Goal: Communication & Community: Answer question/provide support

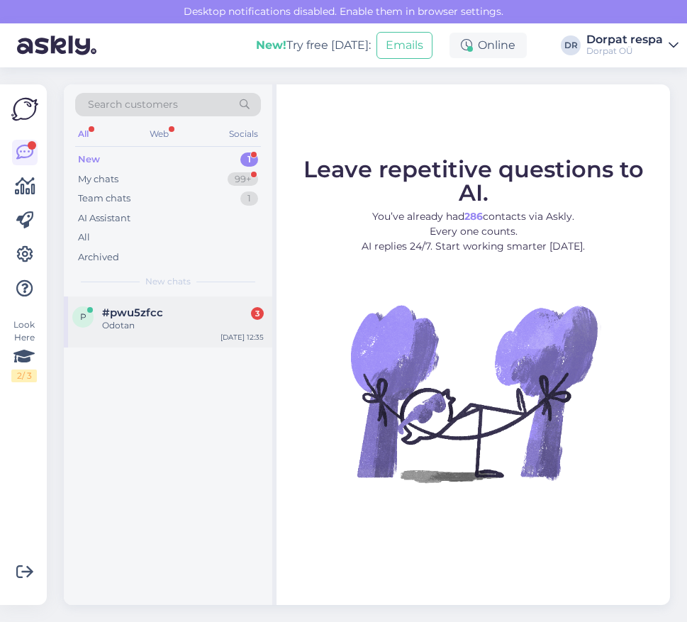
click at [153, 328] on div "Odotan" at bounding box center [183, 325] width 162 height 13
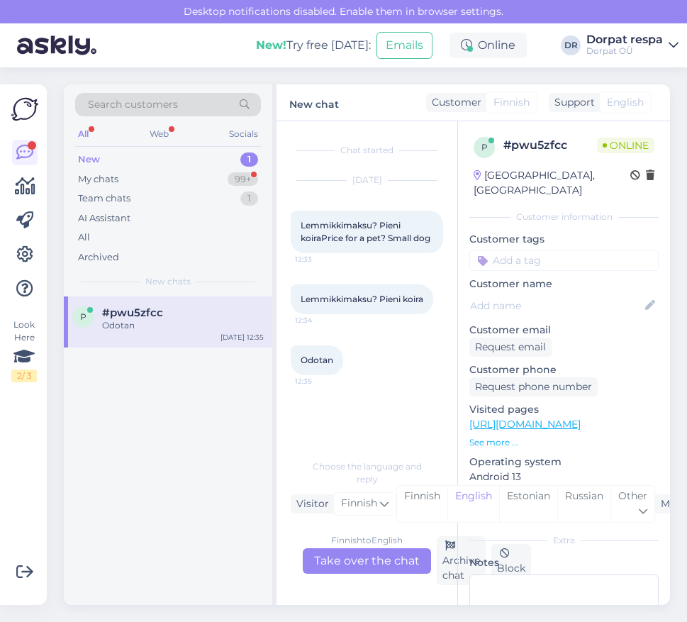
click at [363, 557] on div "Finnish to English Take over the chat" at bounding box center [367, 561] width 128 height 26
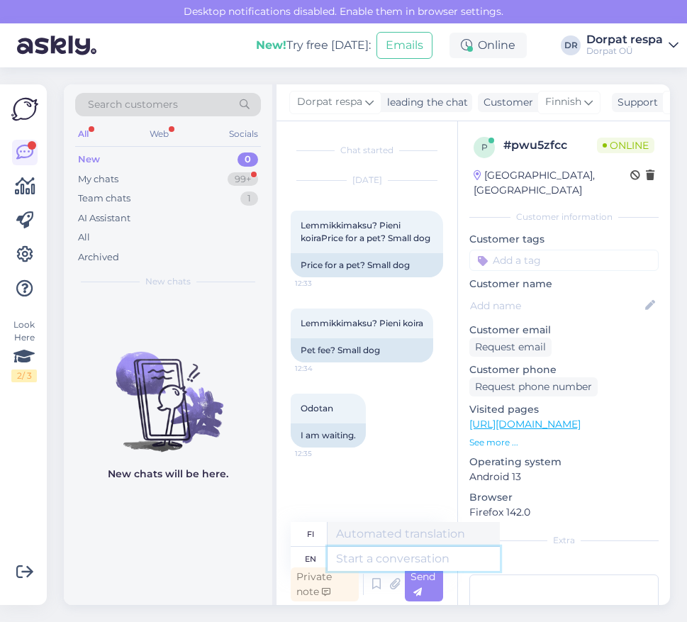
click at [362, 558] on textarea at bounding box center [413, 559] width 172 height 24
type textarea "Hello!"
type textarea "Hei!"
type textarea "Hello! The"
type textarea "Hei! The"
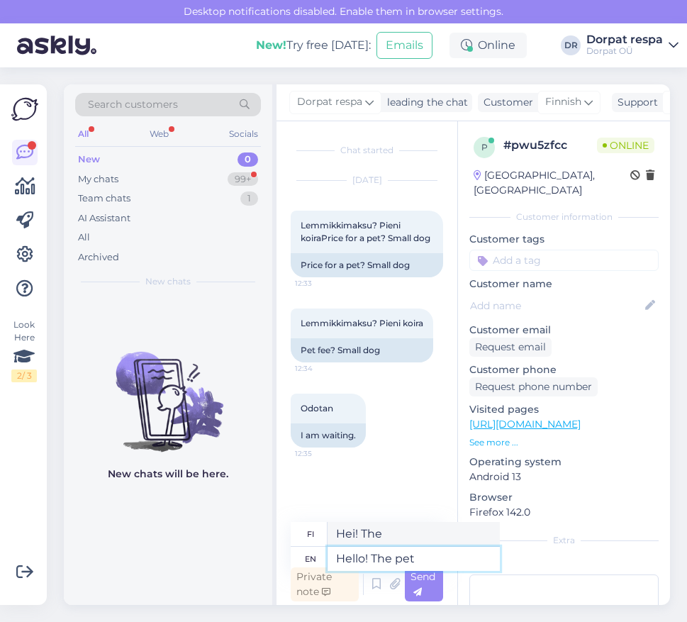
type textarea "Hello! The pet f"
type textarea "Hei! Lemmikki"
type textarea "Hello! The pet fee"
type textarea "Hei! Lemmikkieläinmaksu"
type textarea "Hello! The pet fee is"
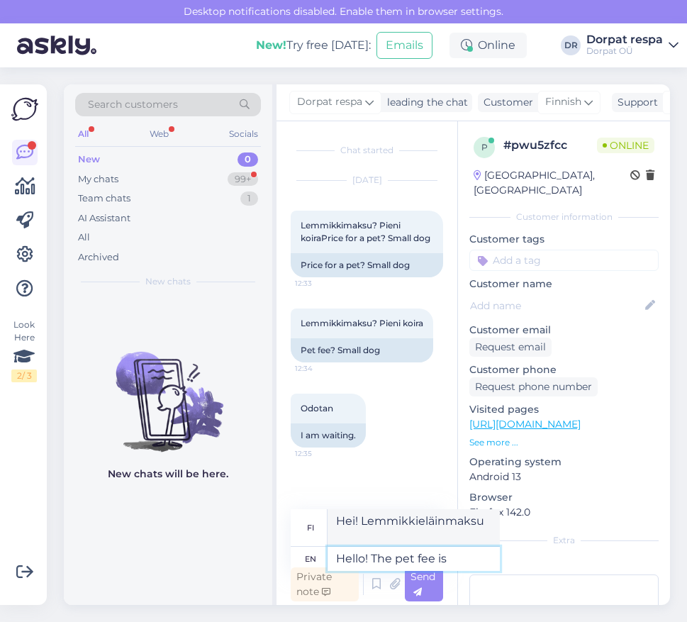
type textarea "Hei! Lemmikkieläinmaksu"
type textarea "Hello! The pet fee is 15"
type textarea "Hei! Lemmikkieläinmaksu on 15"
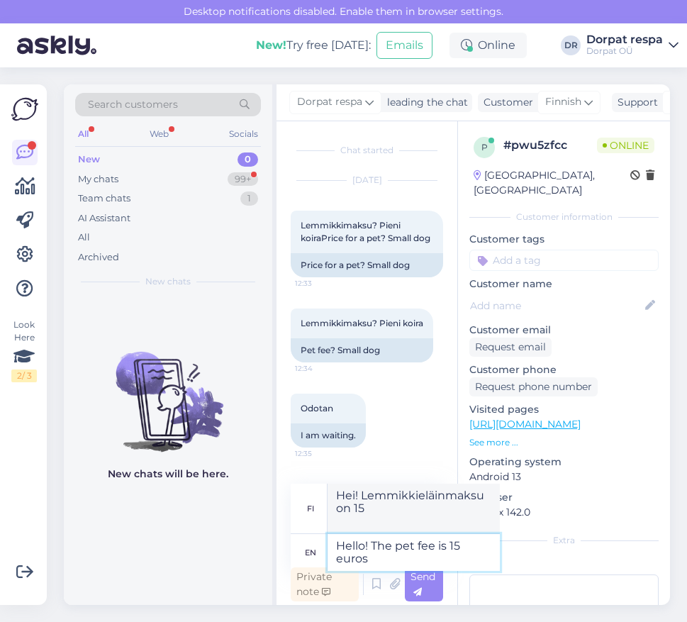
type textarea "Hello! The pet fee is 15 euros"
type textarea "Hei! Lemmikkieläinmaksu on 15 euroa"
type textarea "Hello! The pet fee is 15 euros."
type textarea "Hei! Lemmikkieläinmaksu on 15 euroa."
type textarea "Hello! The pet fee is 15 euros. But"
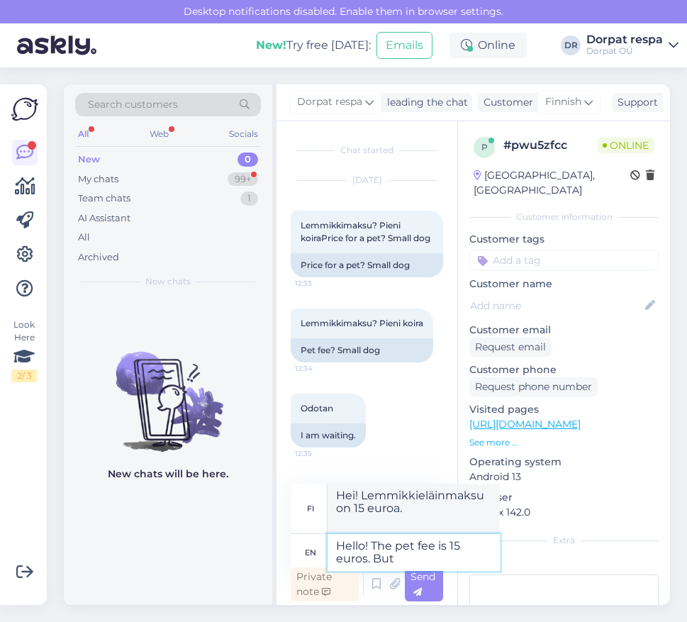
type textarea "Hei! Lemmikkimaksu on 15 euroa. [GEOGRAPHIC_DATA]"
type textarea "Hello! The pet fee is 15 euros. But due"
type textarea "Hei! Lemmikkieläinmaksu on 15 euroa. Mutta [PERSON_NAME]..."
type textarea "Hello! The pet fee is 15 euros. But due to"
type textarea "Hei! Lemmikkieläinmaksu on 15 euroa. Mutta [PERSON_NAME]"
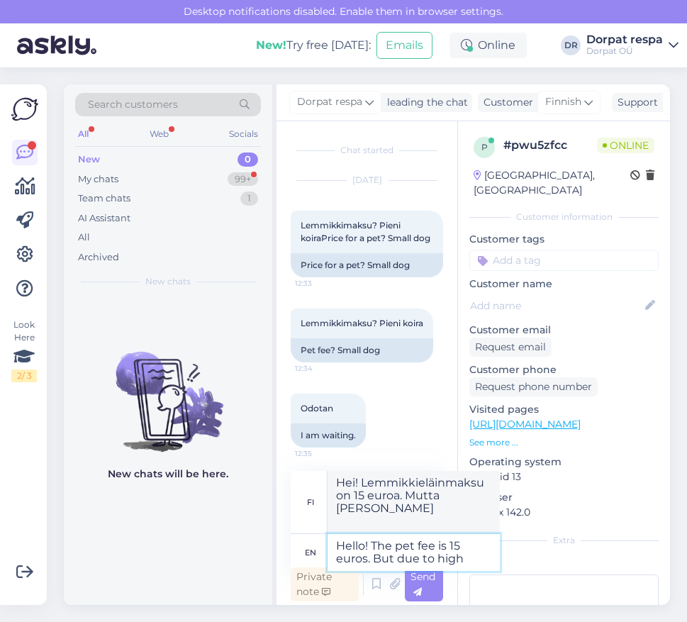
type textarea "Hello! The pet fee is 15 euros. But due to high"
type textarea "Hei! Lemmikkimaksu on 15 euroa. Mutta korkean hinnan vuoksi"
type textarea "Hello! The pet fee is 15 euros. But du"
type textarea "Hei! Lemmikkieläinmaksu on 15 euroa. Mutta [PERSON_NAME]"
type textarea "Hello! The pet fee is 15 euros. But"
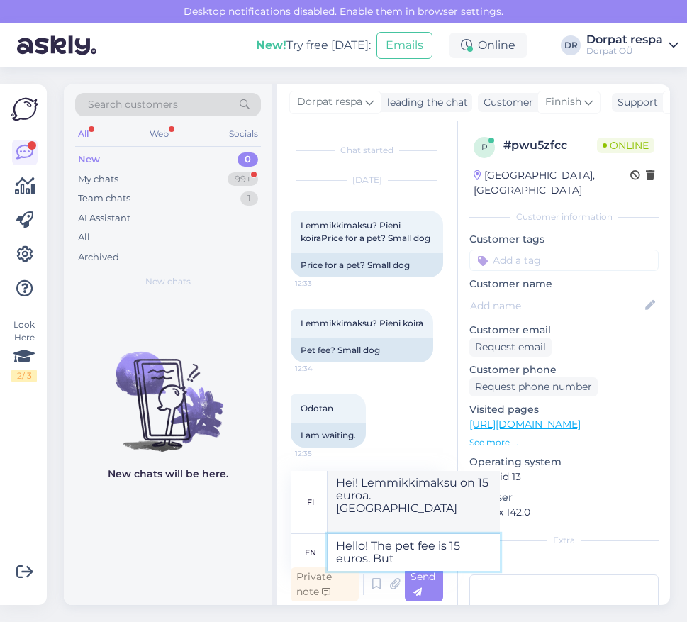
type textarea "Hei! Lemmikkieläinmaksu on 15 euroa. Mutta [PERSON_NAME]..."
type textarea "Hello! The pet fee is 15 euros."
type textarea "Hei! Lemmikkieläinmaksu on 15 euroa."
type textarea "Hello! The pet fee is 15 euros. But"
type textarea "Hei! Lemmikkimaksu on 15 euroa. [GEOGRAPHIC_DATA]"
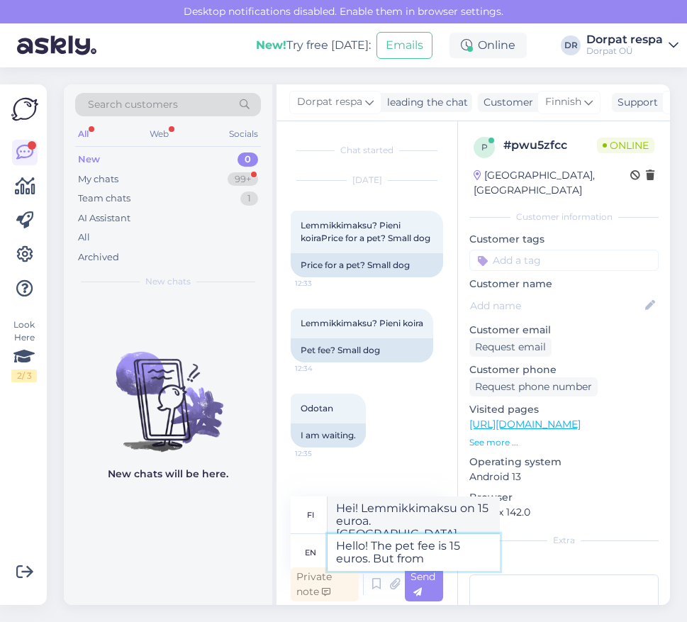
type textarea "Hello! The pet fee is 15 euros. But from"
type textarea "Hei! Lemmikkieläinmaksu on 15 euroa. Mutta alkaen"
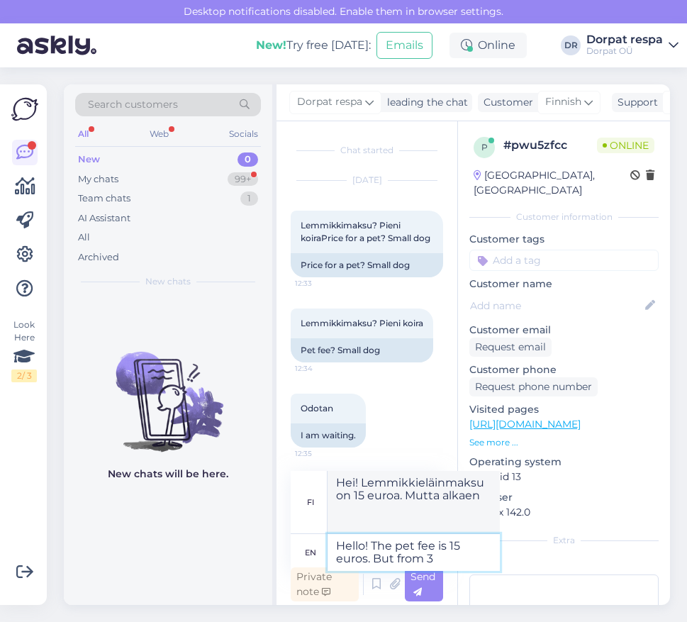
type textarea "Hello! The pet fee is 15 euros. But from 31"
type textarea "Hei! Lemmikkimaksu on 15 euroa. Mutta 31. päivästä alkaen"
type textarea "Hello! The pet fee is 15 euros. But from 31."
type textarea "Hei! Lemmikkimaksu on 15 euroa. Mutta 31. päivästä alkaen."
type textarea "Hello! The pet fee is 15 euros. But from 31.10"
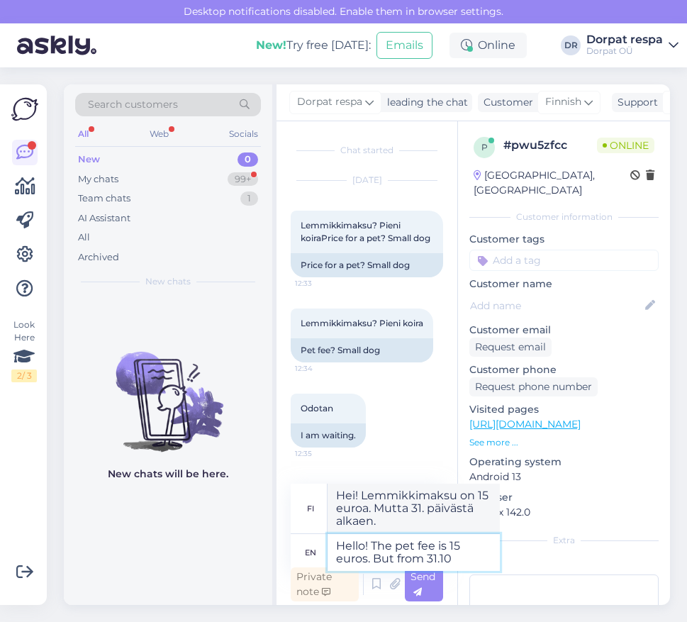
type textarea "Hei! Lemmikkimaksu on 15 euroa. Mutta 31.10 alkaen"
type textarea "Hello! The pet fee is 15 euros. But from 31.10+"
type textarea "Hei! Lemmikkimaksu on 15 euroa. Mutta 31.10+ alkaen"
type textarea "Hello! The pet fee is 15 euros. But from 31.10-"
type textarea "Hei! Lemmikkimaksu on 15 euroa. Mutta 31.10- alkaen"
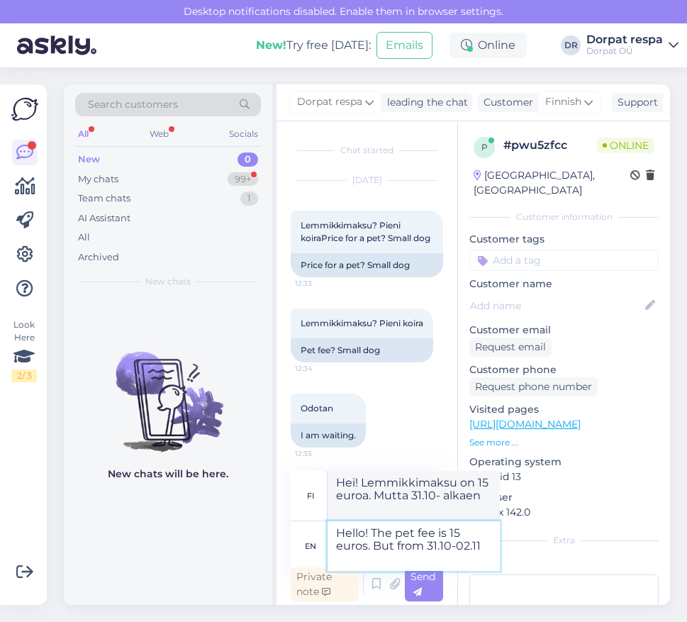
type textarea "Hello! The pet fee is 15 euros. But from 31.10-02.11"
type textarea "Hei! Lemmikkieläinmaksu on 15 euroa. Mutta 31.10-02.11"
type textarea "Hello! The pet fee is 15 euros. But from 31.10-02.11 the pet f"
type textarea "Hei! Lemmikkimaksu on 15 euroa. Mutta 31.10-02.11 lemmikki"
type textarea "Hello! The pet fee is 15 euros. But from 31.10-02.11 the pet fee is"
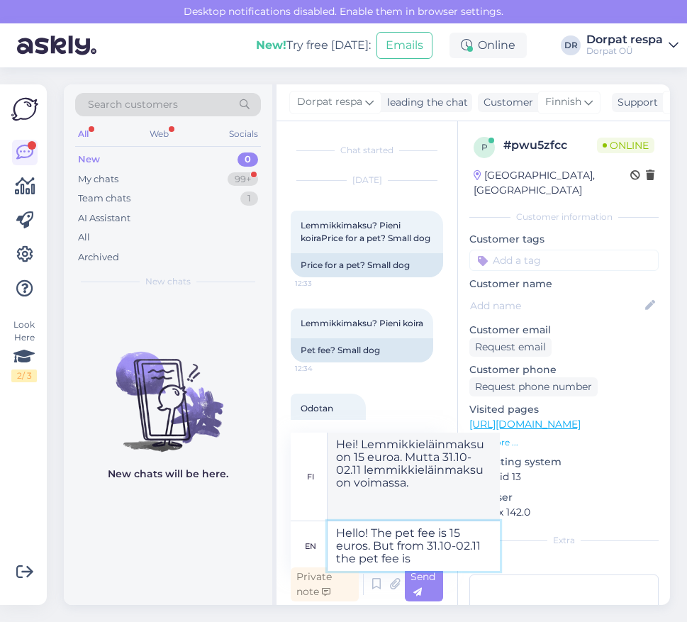
type textarea "Hei! Lemmikkieläinmaksu on 15 euroa. Mutta 31.10-02.11 lemmikkieläinmaksu on"
type textarea "Hello! The pet fee is 15 euros. But from 31.10-02.11 the pet fee is 25"
type textarea "Hei! Lemmikkieläinmaksu on 15 euroa. Mutta 31.10-02.11 lemmikkieläinmaksu on 25…"
type textarea "Hello! The pet fee is 15 euros. But from 31.10-02.11 the pet fee is 25€"
type textarea "Hei! Lemmikkieläinmaksu on 15 euroa. Mutta 31.10-02.11 lemmikkieläinmaksu on 25…"
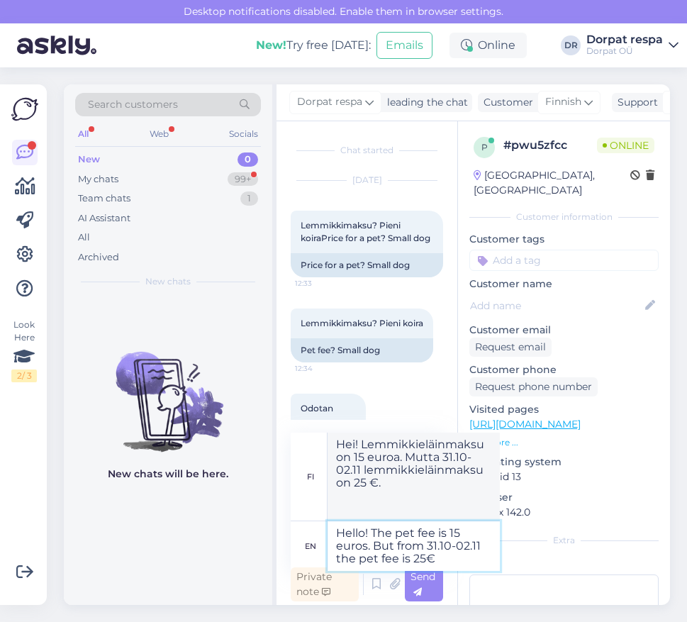
click at [365, 546] on textarea "Hello! The pet fee is 15 euros. But from 31.10-02.11 the pet fee is 25€" at bounding box center [413, 546] width 172 height 50
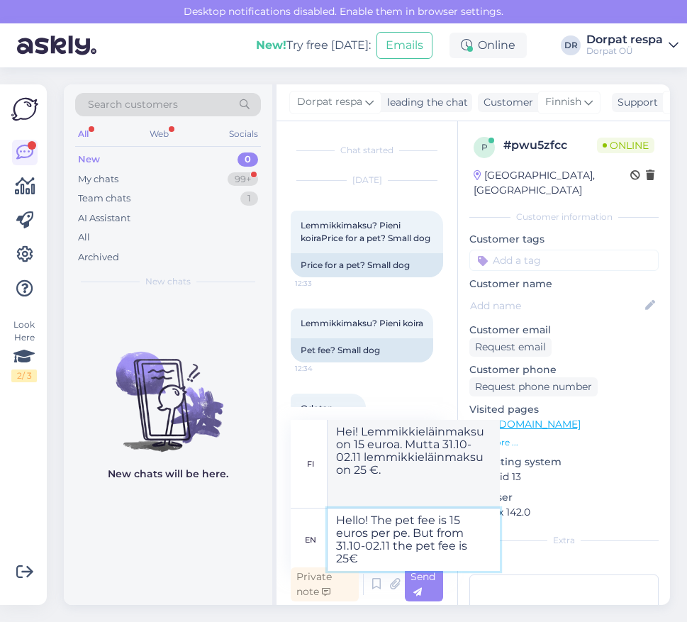
type textarea "Hello! The pet fee is 15 euros per pet. But from 31.10-02.11 the pet fee is 25€"
type textarea "Hei! Lemmikkimaksu on 15 euroa per lemmikki. Mutta 31.10-02.11 lemmikkimaksu on…"
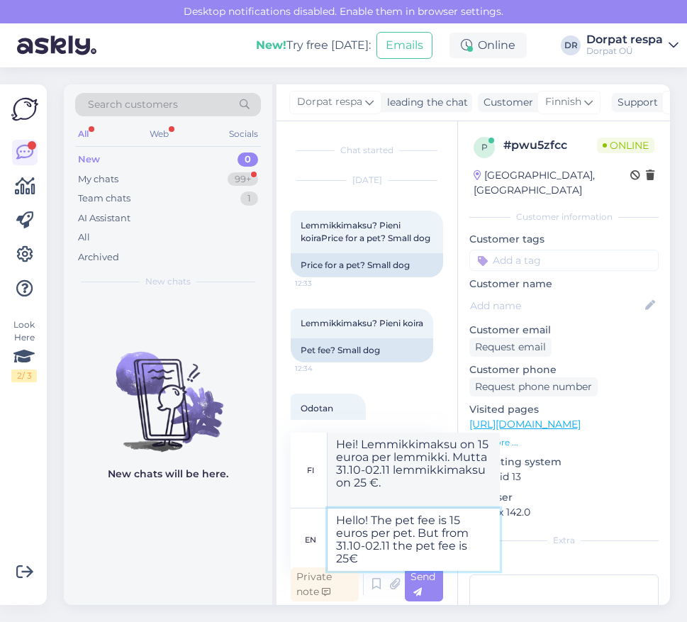
click at [392, 556] on textarea "Hello! The pet fee is 15 euros per pet. But from 31.10-02.11 the pet fee is 25€" at bounding box center [413, 539] width 172 height 62
type textarea "Hello! The pet fee is 15 euros per pet. But from 31.10-02.11 the pet fee is 25€…"
type textarea "Hei! Lemmikkimaksu on 15 euroa per lemmikki. Mutta 31.10-02.11 lemmikkimaksu on…"
type textarea "Hello! The pet fee is 15 euros per pet. But from 31.10-02.11 the pet fee is 25€…"
type textarea "Hei! Lemmikkimaksu on 15 euroa lemmikkiä kohden. Mutta 31.10-02.11 lemmikkimaks…"
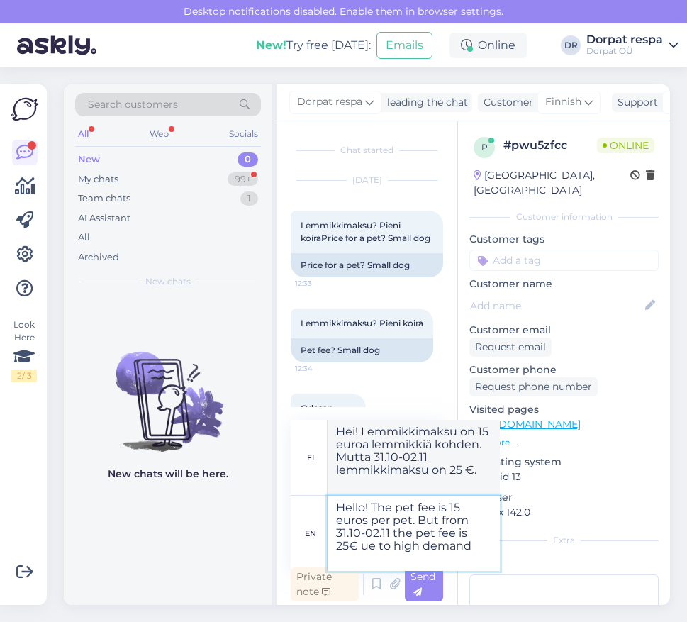
type textarea "Hello! The pet fee is 15 euros per pet. But from 31.10-02.11 the pet fee is 25€…"
type textarea "Hei! Lemmikkimaksu on 15 euroa per lemmikki. Mutta 31.10-02.11 lemmikkimaksu on…"
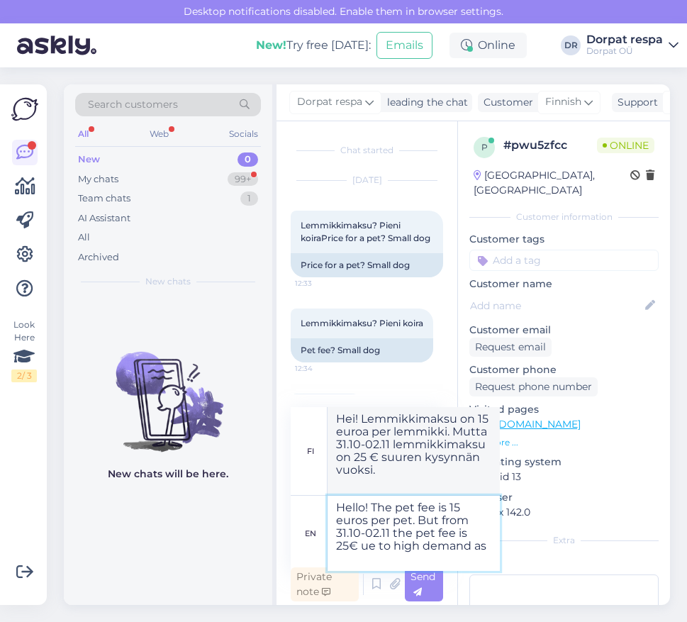
type textarea "Hello! The pet fee is 15 euros per pet. But from 31.10-02.11 the pet fee is 25€…"
type textarea "Hei! Lemmikkieläinmaksu on 15 euroa per lemmikki. Mutta 31.10-02.11 lemmikkielä…"
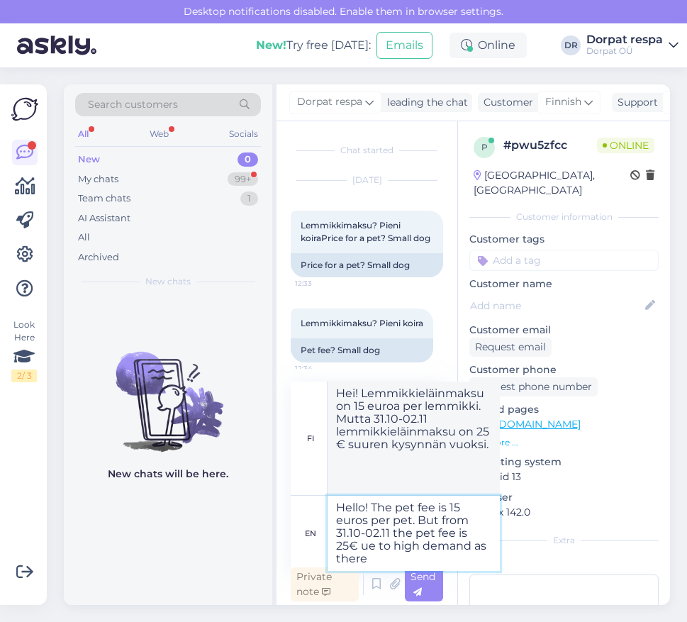
type textarea "Hello! The pet fee is 15 euros per pet. But from 31.10-02.11 the pet fee is 25€…"
type textarea "Hei! Lemmikkimaksu on 15 euroa per lemmikki. Mutta 31.10-02.11 lemmikkimaksu on…"
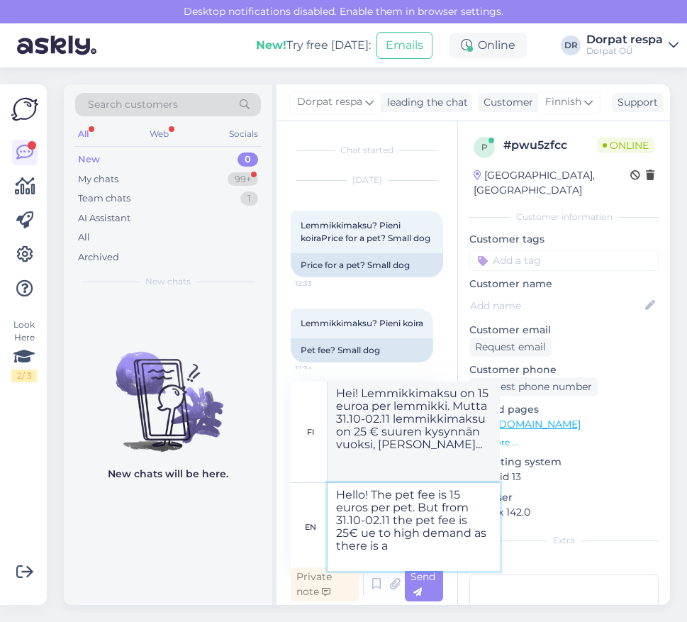
type textarea "Hello! The pet fee is 15 euros per pet. But from 31.10-02.11 the pet fee is 25€…"
type textarea "Hei! Lemmikkimaksu on 15 euroa per lemmikki. Mutta 31.10-02.11 lemmikkimaksu on…"
type textarea "Hello! The pet fee is 15 euros per pet. But from 31.10-02.11 the pet fee is 25€…"
type textarea "Hei! Lemmikkieläinmaksu on 15 euroa per lemmikki. Mutta 31.10-02.11 lemmikkielä…"
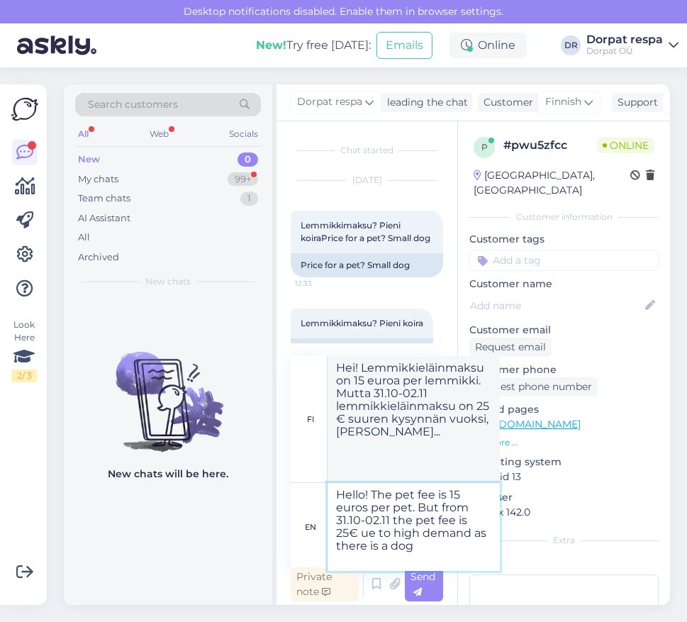
type textarea "Hello! The pet fee is 15 euros per pet. But from 31.10-02.11 the pet fee is 25€…"
type textarea "Hei! Lemmikkimaksu on 15 euroa per lemmikki. Mutta 31.10-02.11 lemmikkimaksu on…"
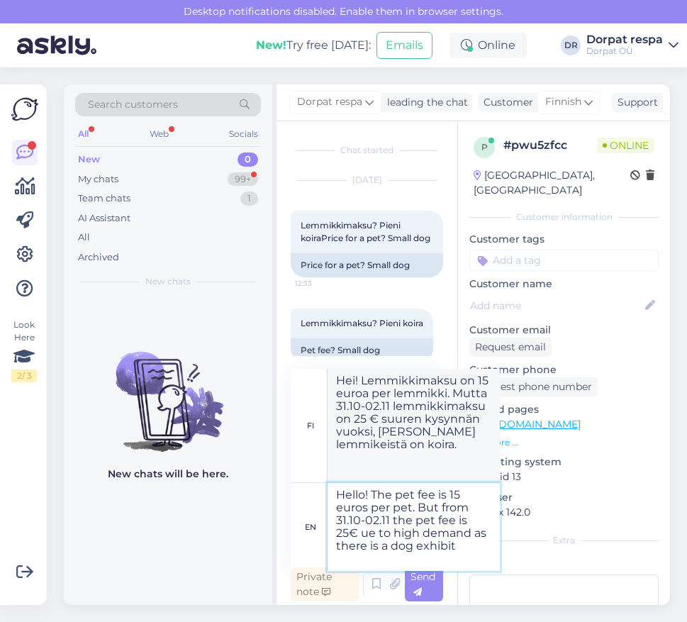
type textarea "Hello! The pet fee is 15 euros per pet. But from 31.10-02.11 the pet fee is 25€…"
type textarea "Hei! Lemmikkieläinmaksu on 15 euroa per lemmikki. Mutta 31.10-02.11 lemmikkielä…"
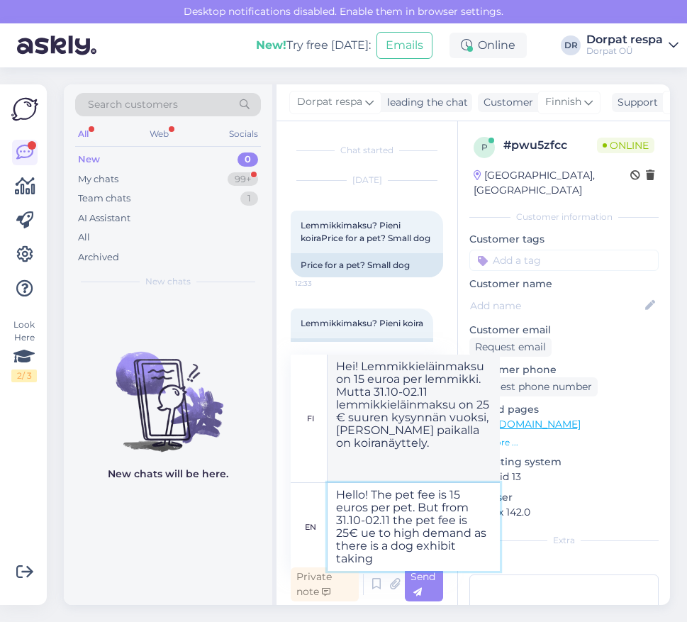
type textarea "Hello! The pet fee is 15 euros per pet. But from 31.10-02.11 the pet fee is 25€…"
type textarea "Hei! Lemmikkimaksu on 15 euroa per lemmikki. Mutta 31.10-02.11 lemmikkimaksu on…"
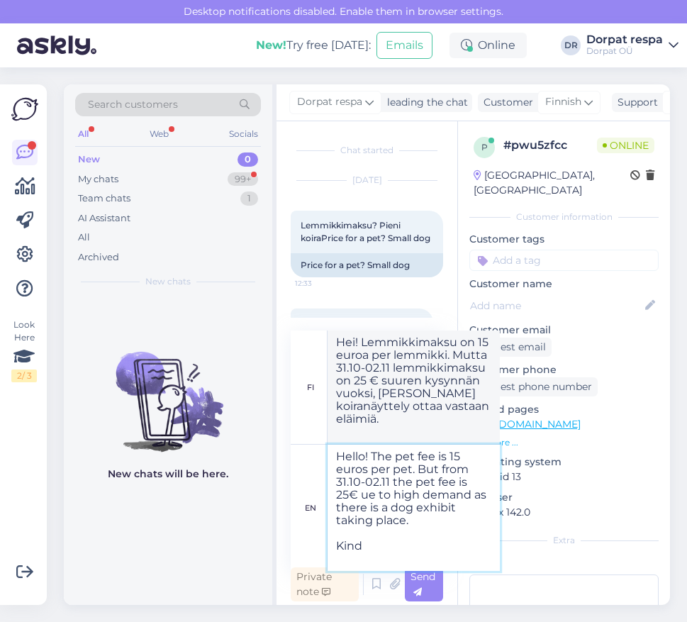
type textarea "Hello! The pet fee is 15 euros per pet. But from 31.10-02.11 the pet fee is 25€…"
type textarea "Hei! Lemmikkimaksu on 15 euroa per lemmikki. Mutta 31.10-02.11 lemmikkimaksu on…"
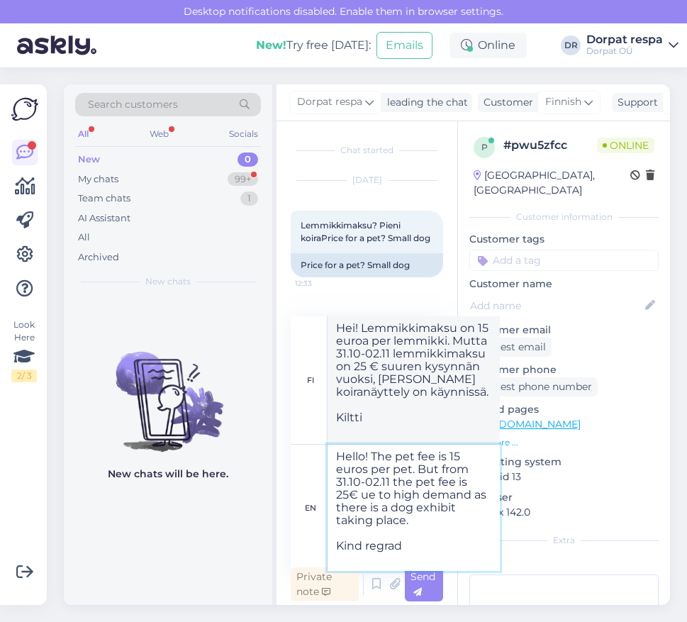
type textarea "Hello! The pet fee is 15 euros per pet. But from 31.10-02.11 the pet fee is 25€…"
type textarea "Hei! Lemmikkimaksu on 15 euroa per lemmikki. Mutta 31.10-02.11 lemmikkimaksu on…"
type textarea "Hello! The pet fee is 15 euros per pet. But from 31.10-02.11 the pet fee is 25€…"
type textarea "Hei! Lemmikkimaksu on 15 euroa per lemmikki. Mutta 31.10-02.11 lemmikkimaksu on…"
click at [361, 495] on textarea "Hello! The pet fee is 15 euros per pet. But from 31.10-02.11 the pet fee is 25€…" at bounding box center [413, 507] width 172 height 126
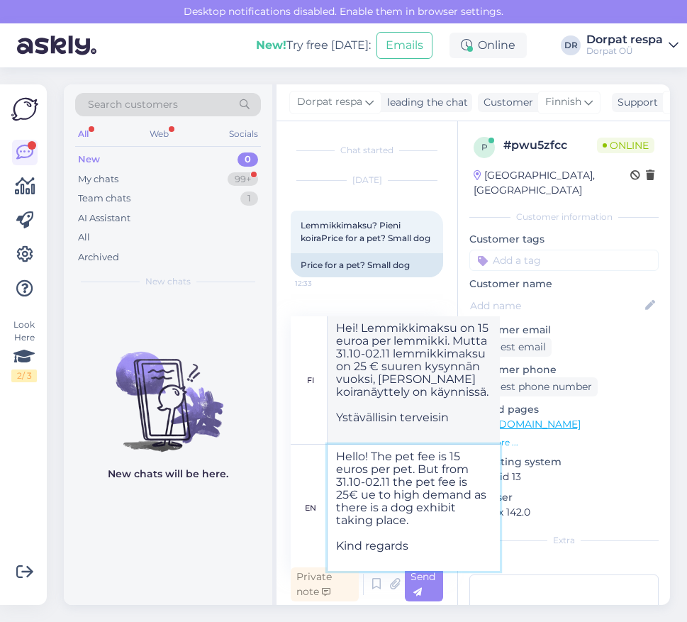
type textarea "Hello! The pet fee is 15 euros per pet. But from 31.10-02.11 the pet fee is 25€…"
type textarea "Hei! Lemmikkieläinmaksu on 15 euroa per lemmikki. Mutta 31.10-02.11 lemmikkielä…"
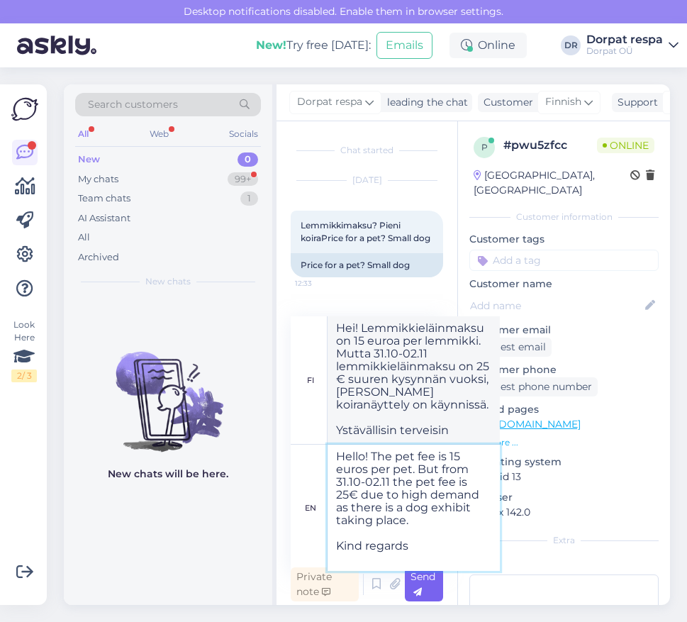
type textarea "Hello! The pet fee is 15 euros per pet. But from 31.10-02.11 the pet fee is 25€…"
click at [430, 588] on div "Send" at bounding box center [424, 584] width 38 height 34
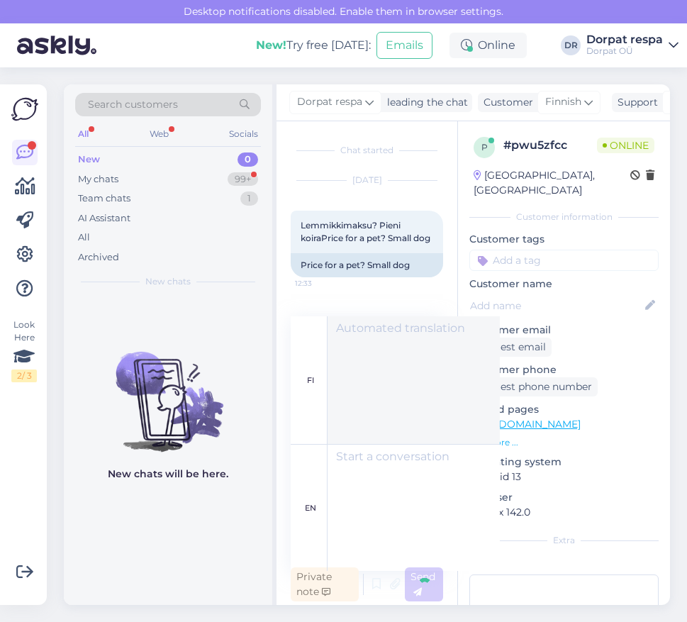
scroll to position [256, 0]
